Goal: Task Accomplishment & Management: Use online tool/utility

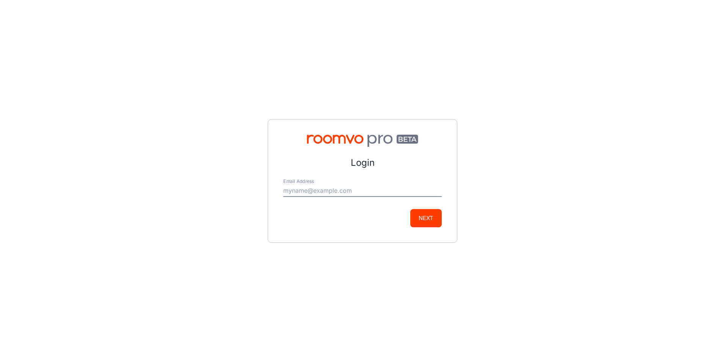
click at [316, 189] on input "Email Address" at bounding box center [362, 191] width 158 height 12
type input "[PERSON_NAME][EMAIL_ADDRESS][DOMAIN_NAME]"
click at [429, 216] on button "Next" at bounding box center [425, 218] width 31 height 18
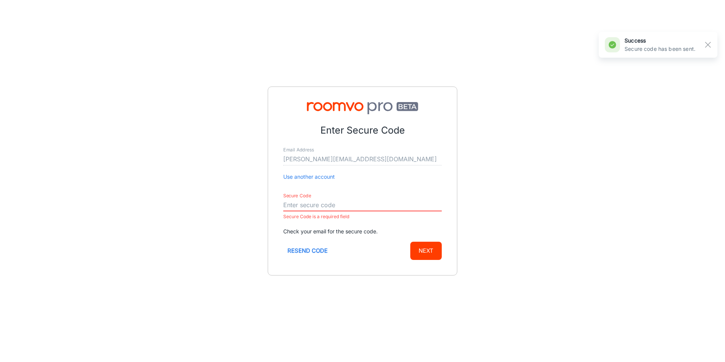
paste input "634839"
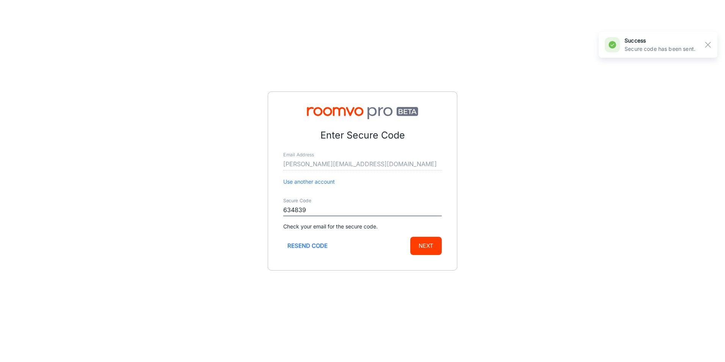
type input "634839"
click at [416, 245] on button "Next" at bounding box center [425, 246] width 31 height 18
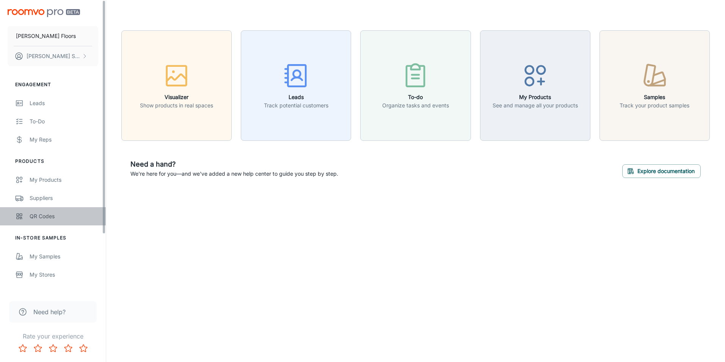
click at [57, 213] on div "QR Codes" at bounding box center [64, 216] width 69 height 8
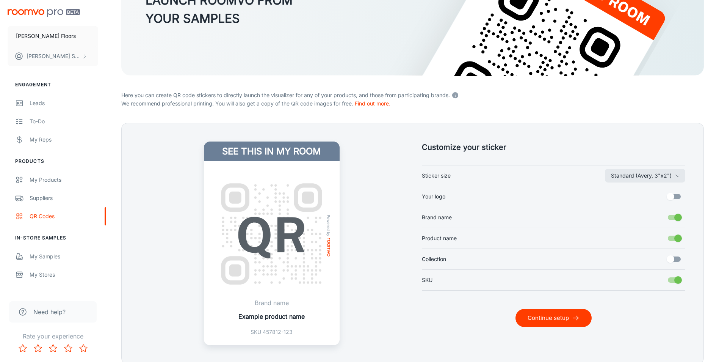
scroll to position [138, 0]
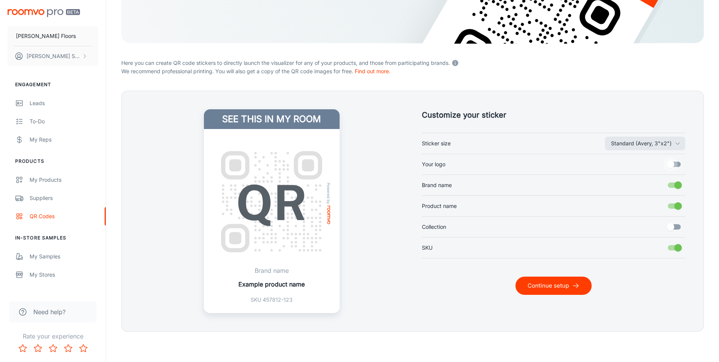
click at [677, 163] on input "Your logo" at bounding box center [670, 164] width 43 height 14
checkbox input "true"
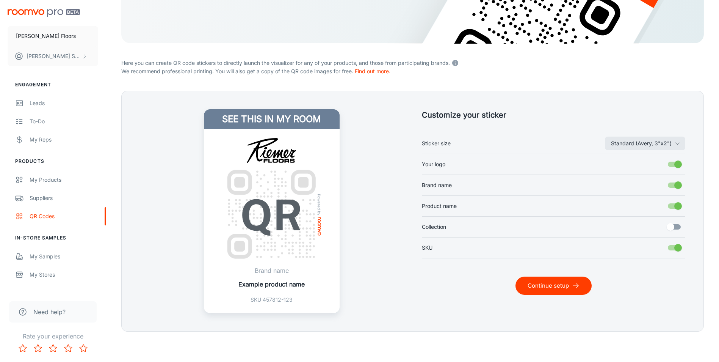
click at [550, 284] on button "Continue setup" at bounding box center [554, 285] width 76 height 18
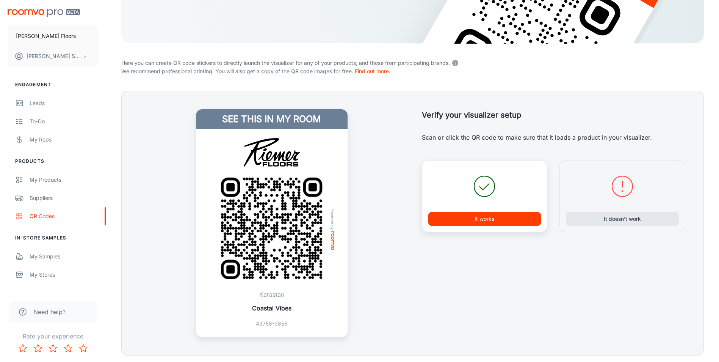
click at [483, 214] on button "It works" at bounding box center [484, 219] width 113 height 14
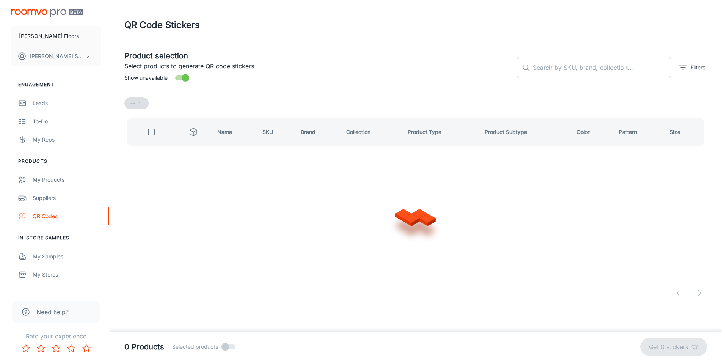
scroll to position [0, 0]
click at [550, 67] on input "text" at bounding box center [603, 67] width 140 height 21
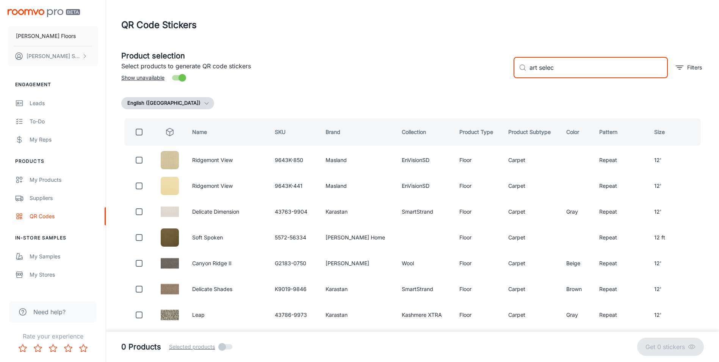
type input "art select"
